Goal: Task Accomplishment & Management: Manage account settings

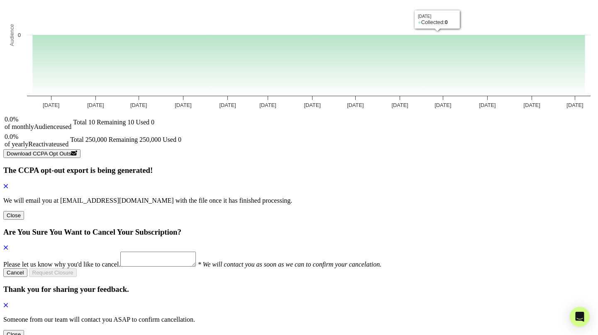
scroll to position [354, 0]
click at [15, 214] on button "Close" at bounding box center [13, 216] width 21 height 9
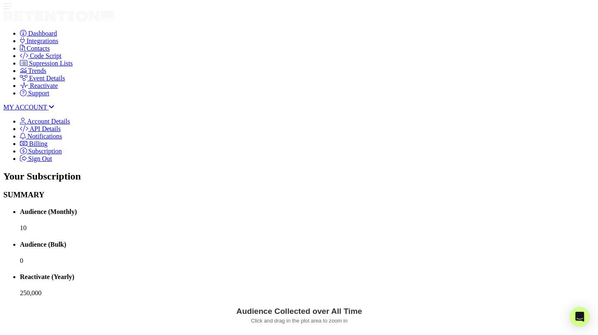
scroll to position [0, 0]
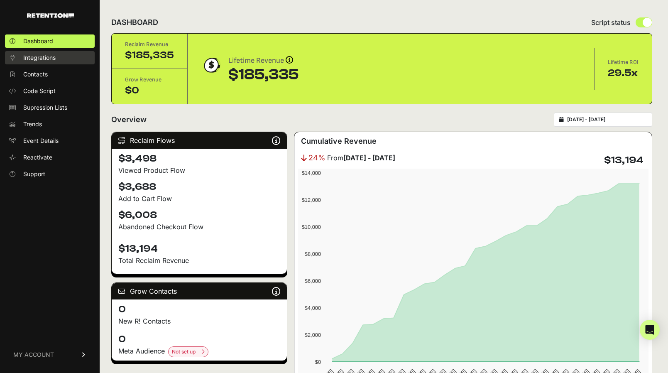
click at [36, 57] on span "Integrations" at bounding box center [39, 58] width 32 height 8
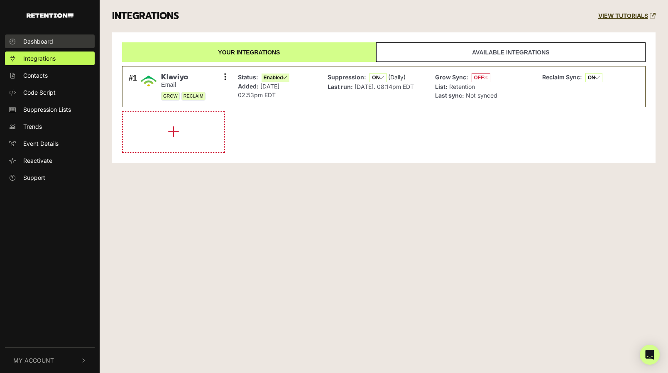
click at [33, 40] on span "Dashboard" at bounding box center [38, 41] width 30 height 9
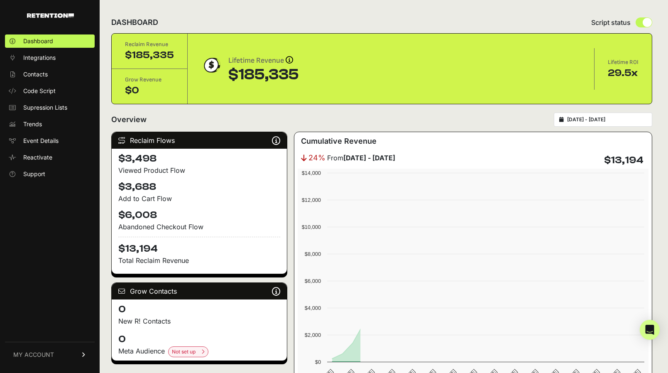
click at [31, 57] on span "Integrations" at bounding box center [39, 58] width 32 height 8
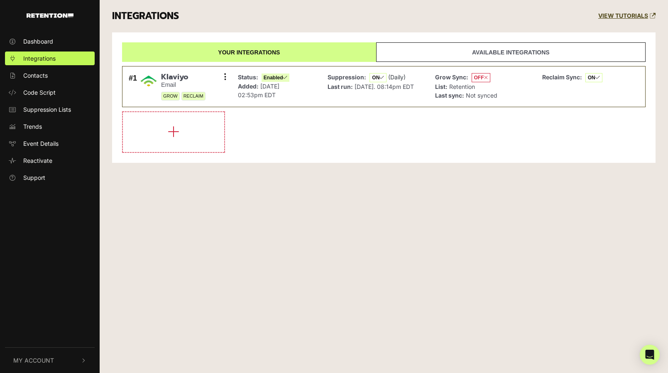
click at [47, 360] on span "My Account" at bounding box center [33, 360] width 41 height 9
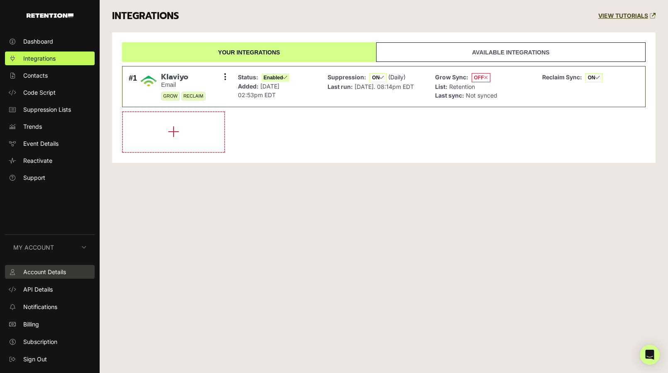
click at [52, 269] on span "Account Details" at bounding box center [44, 271] width 43 height 9
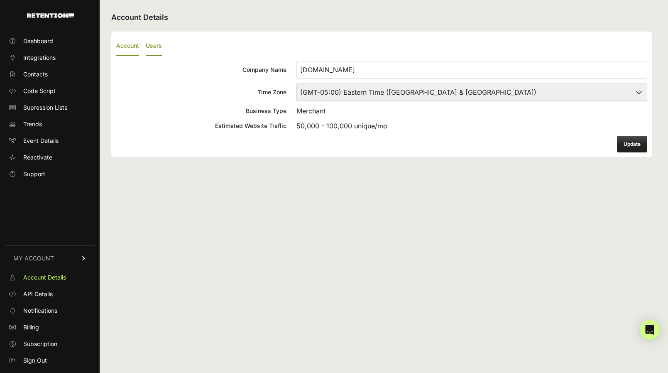
click at [157, 46] on label "Users" at bounding box center [154, 47] width 16 height 20
click at [0, 0] on input "Users" at bounding box center [0, 0] width 0 height 0
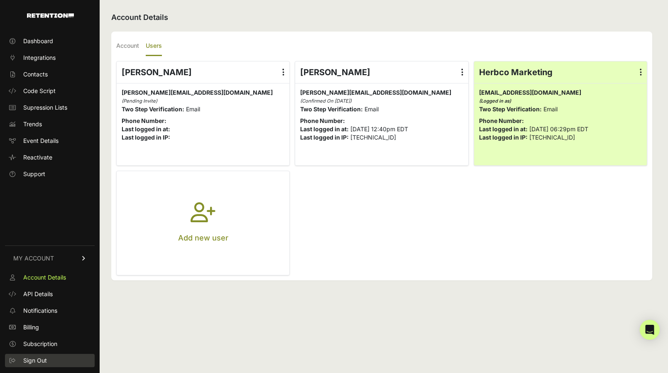
click at [38, 359] on span "Sign Out" at bounding box center [35, 360] width 24 height 8
